Goal: Transaction & Acquisition: Book appointment/travel/reservation

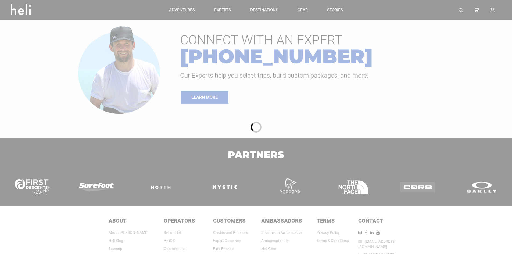
type input "Bike"
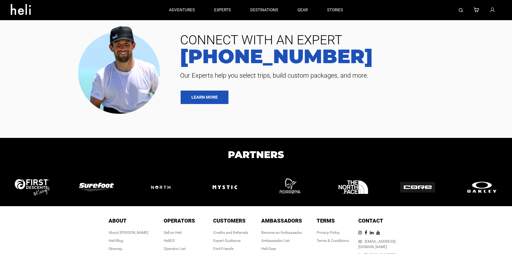
type input "Bike"
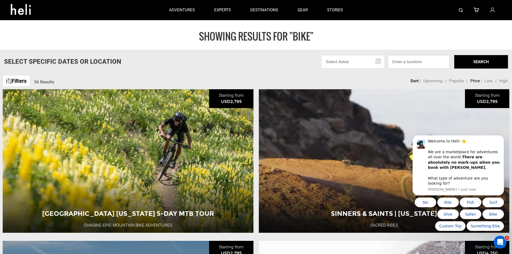
click at [407, 63] on input at bounding box center [419, 61] width 62 height 13
type input "Bozeman, MT, USA"
click at [485, 65] on button "SEARCH" at bounding box center [481, 61] width 54 height 13
click at [379, 59] on input "text" at bounding box center [352, 61] width 63 height 13
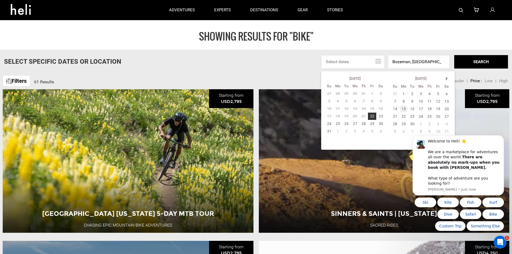
click at [404, 109] on td "15" at bounding box center [404, 109] width 9 height 8
click at [485, 61] on button "SEARCH" at bounding box center [481, 61] width 54 height 13
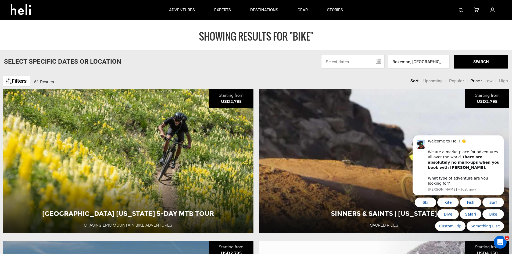
click at [364, 61] on input "text" at bounding box center [352, 61] width 63 height 13
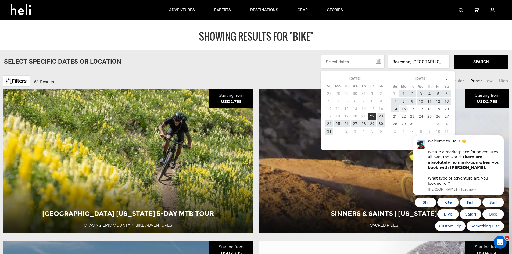
click at [404, 109] on td "15" at bounding box center [404, 109] width 9 height 8
click at [404, 110] on td "15" at bounding box center [404, 109] width 9 height 8
click at [412, 110] on body "Welcome to Heli! 👋 We are a marketplace for adventures all over the world. Ther…" at bounding box center [458, 169] width 103 height 136
click at [409, 109] on body "Welcome to Heli! 👋 We are a marketplace for adventures all over the world. Ther…" at bounding box center [458, 169] width 103 height 136
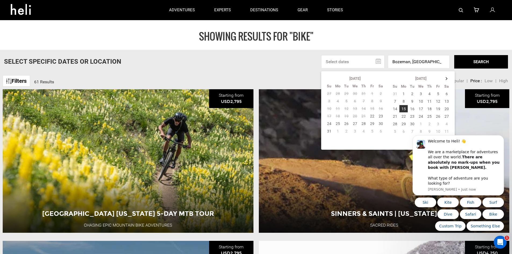
click at [410, 108] on body "Welcome to Heli! 👋 We are a marketplace for adventures all over the world. Ther…" at bounding box center [458, 169] width 103 height 136
click at [440, 40] on h1 "SHOWING RESULTS FOR "Bike"" at bounding box center [256, 36] width 512 height 11
